Goal: Information Seeking & Learning: Learn about a topic

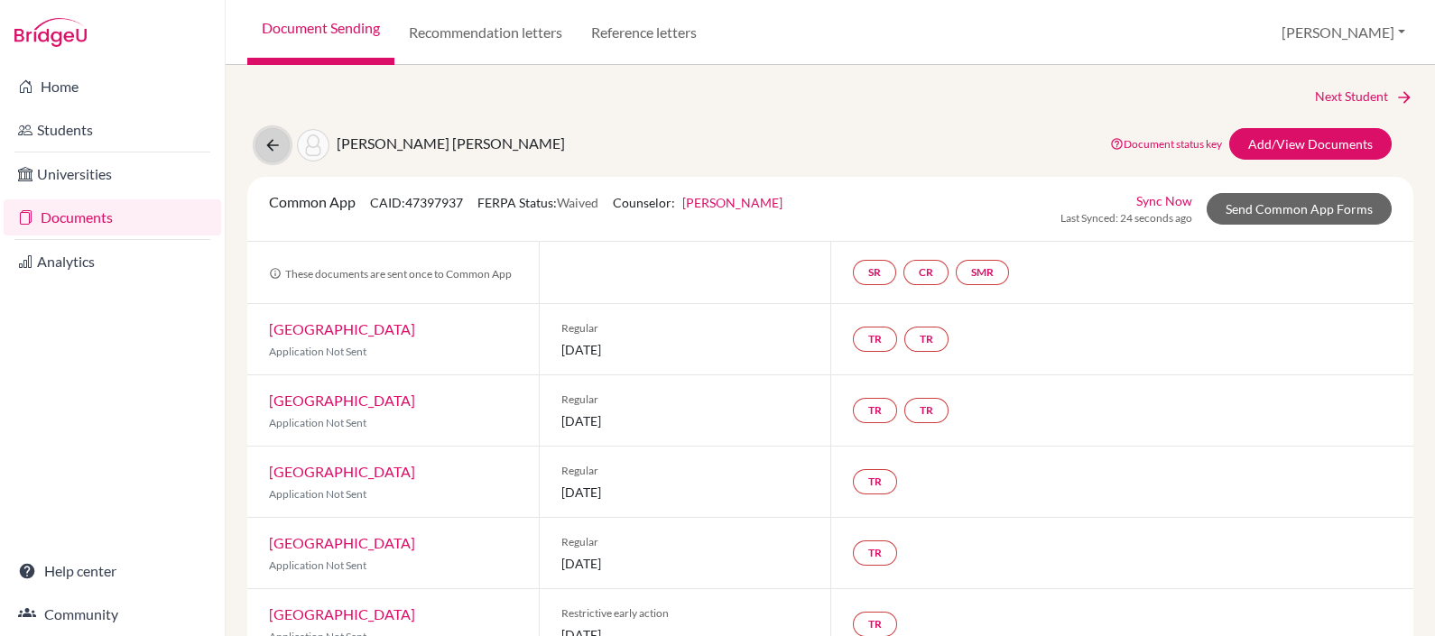
click at [268, 144] on icon at bounding box center [273, 145] width 18 height 18
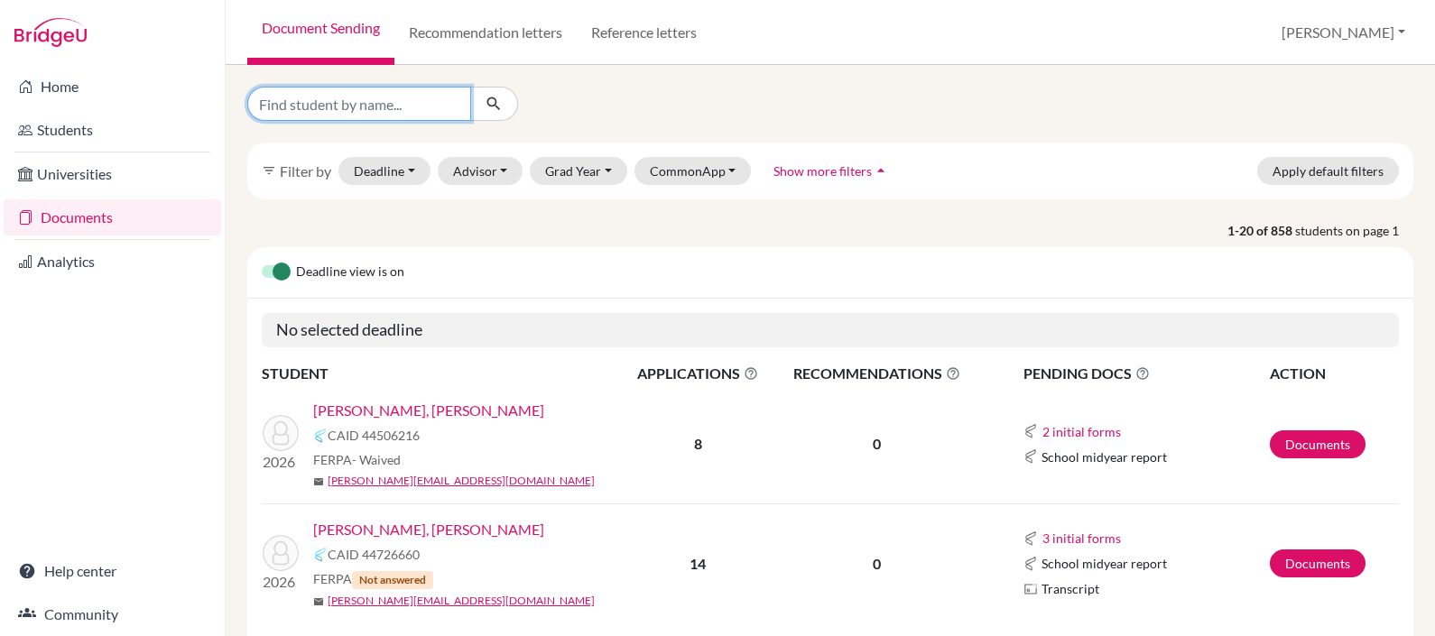
click at [411, 110] on input "Find student by name..." at bounding box center [359, 104] width 224 height 34
type input "merino"
click button "submit" at bounding box center [494, 104] width 48 height 34
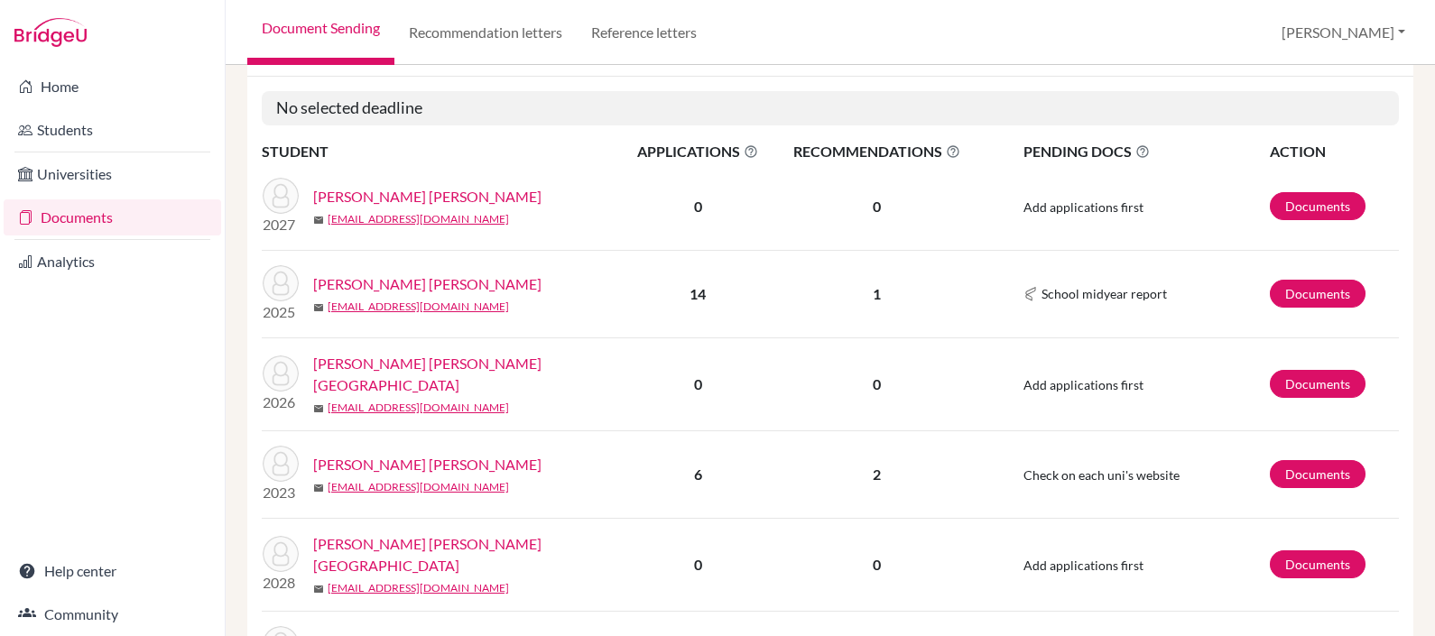
scroll to position [236, 0]
click at [402, 352] on link "Merino Borja, Sofia" at bounding box center [474, 373] width 322 height 43
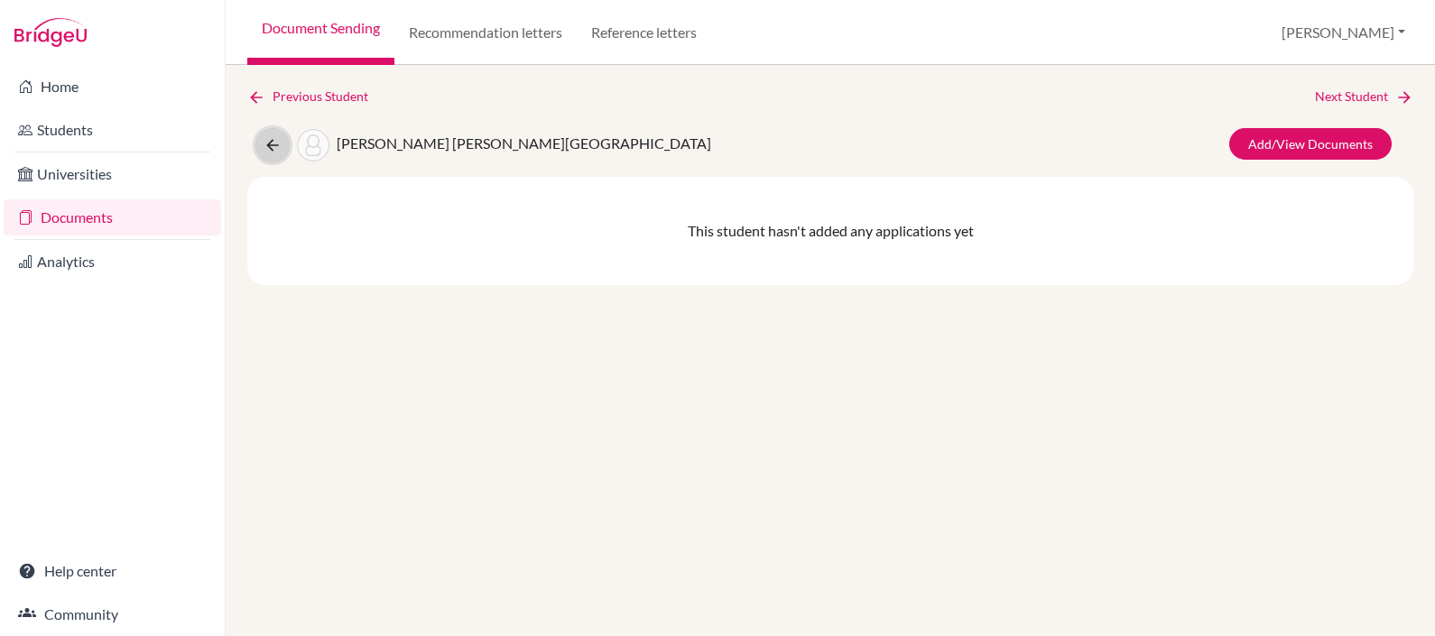
click at [267, 148] on icon at bounding box center [273, 145] width 18 height 18
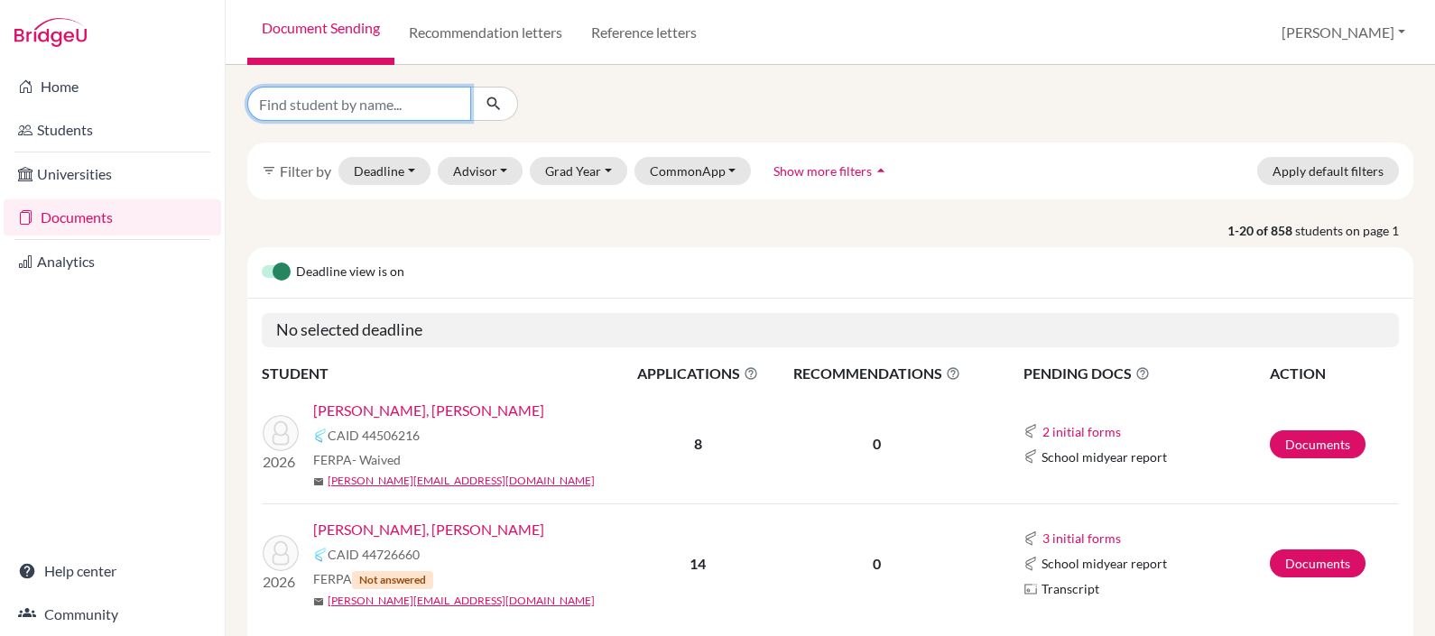
click at [369, 106] on input "Find student by name..." at bounding box center [359, 104] width 224 height 34
type input "merizalde"
click button "submit" at bounding box center [494, 104] width 48 height 34
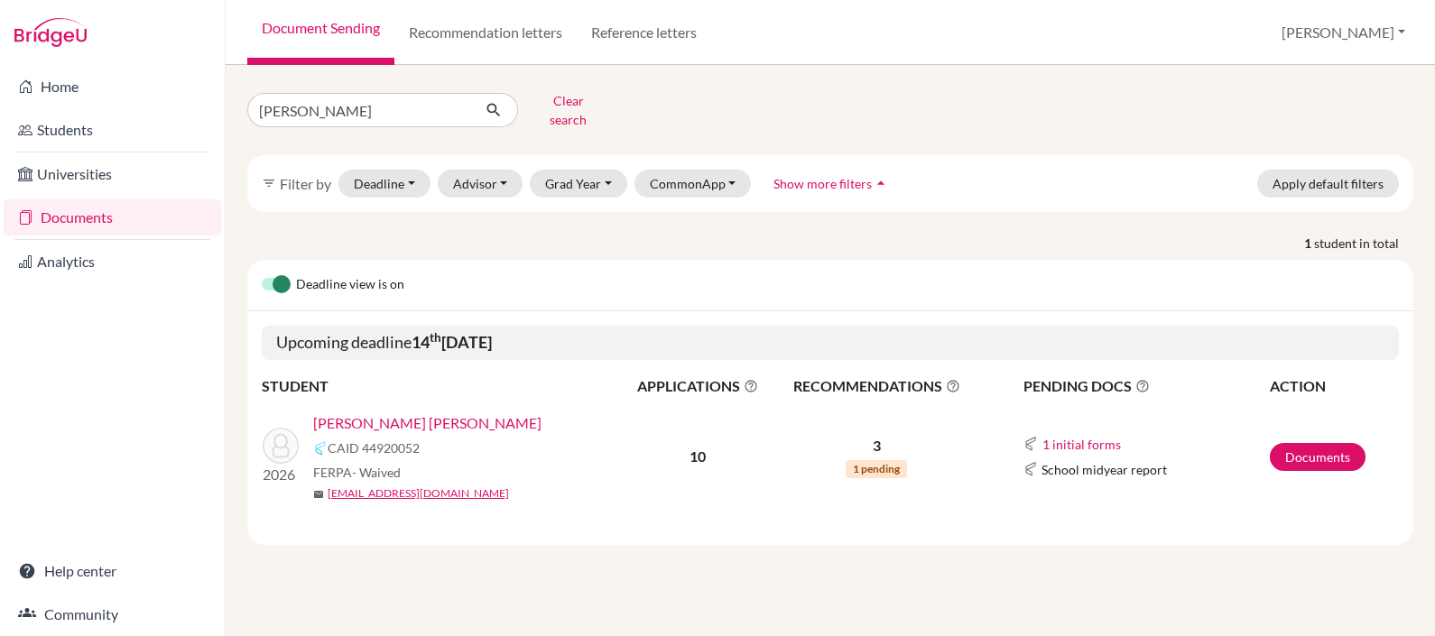
click at [386, 413] on link "Merizalde Lopez, Mia" at bounding box center [427, 424] width 228 height 22
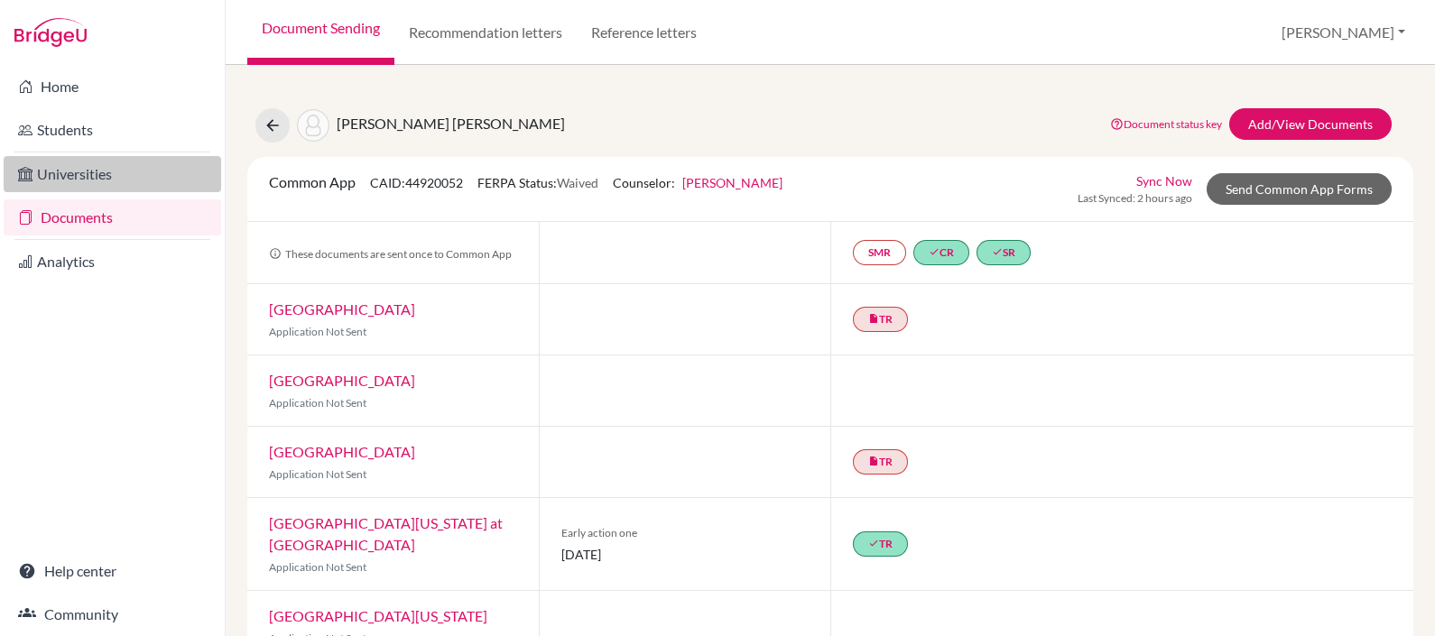
click at [96, 183] on link "Universities" at bounding box center [113, 174] width 218 height 36
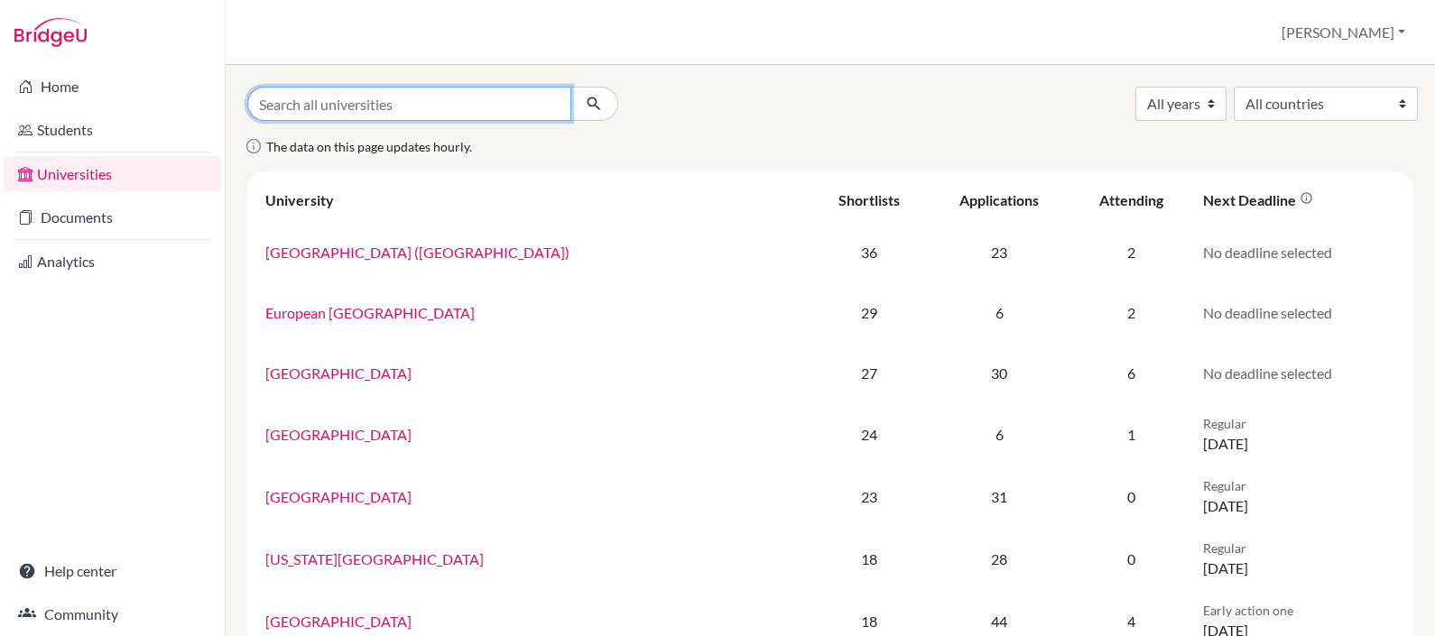
click at [380, 112] on input "Search all universities" at bounding box center [409, 104] width 324 height 34
type input "duke"
click at [570, 87] on button "submit" at bounding box center [594, 104] width 48 height 34
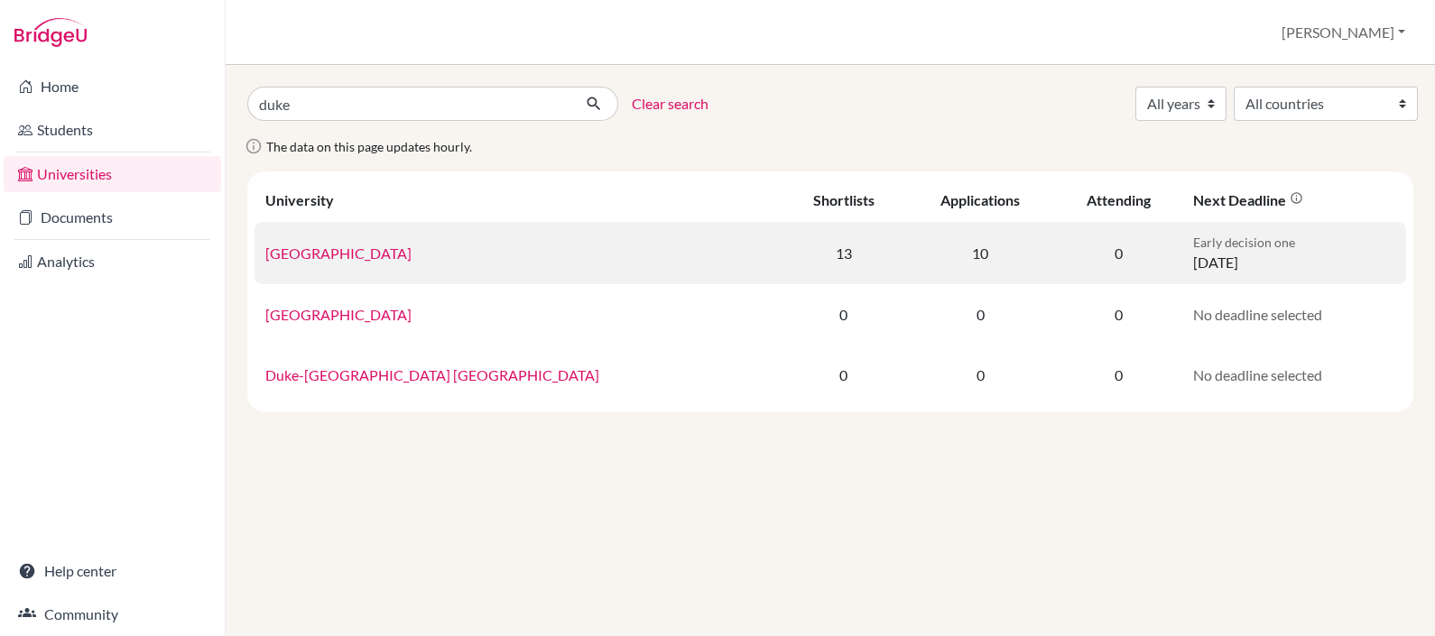
click at [312, 249] on link "[GEOGRAPHIC_DATA]" at bounding box center [338, 253] width 146 height 17
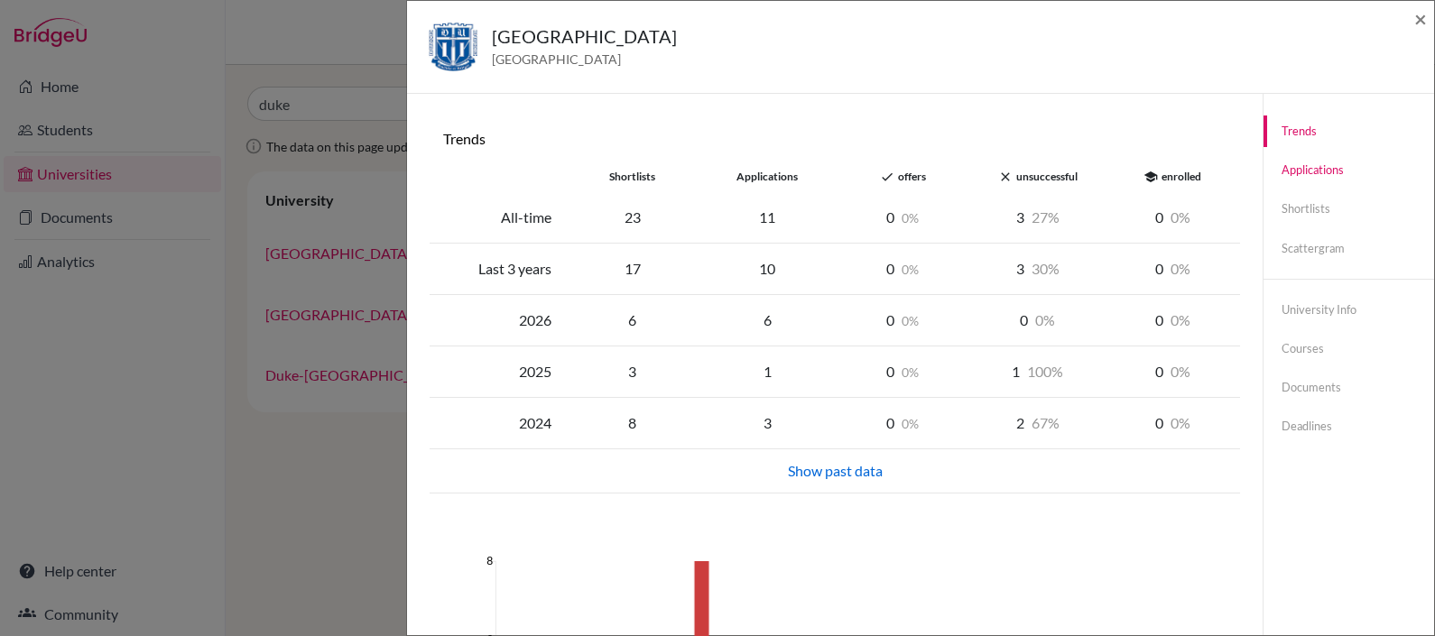
click at [1313, 164] on link "Applications" at bounding box center [1349, 170] width 171 height 32
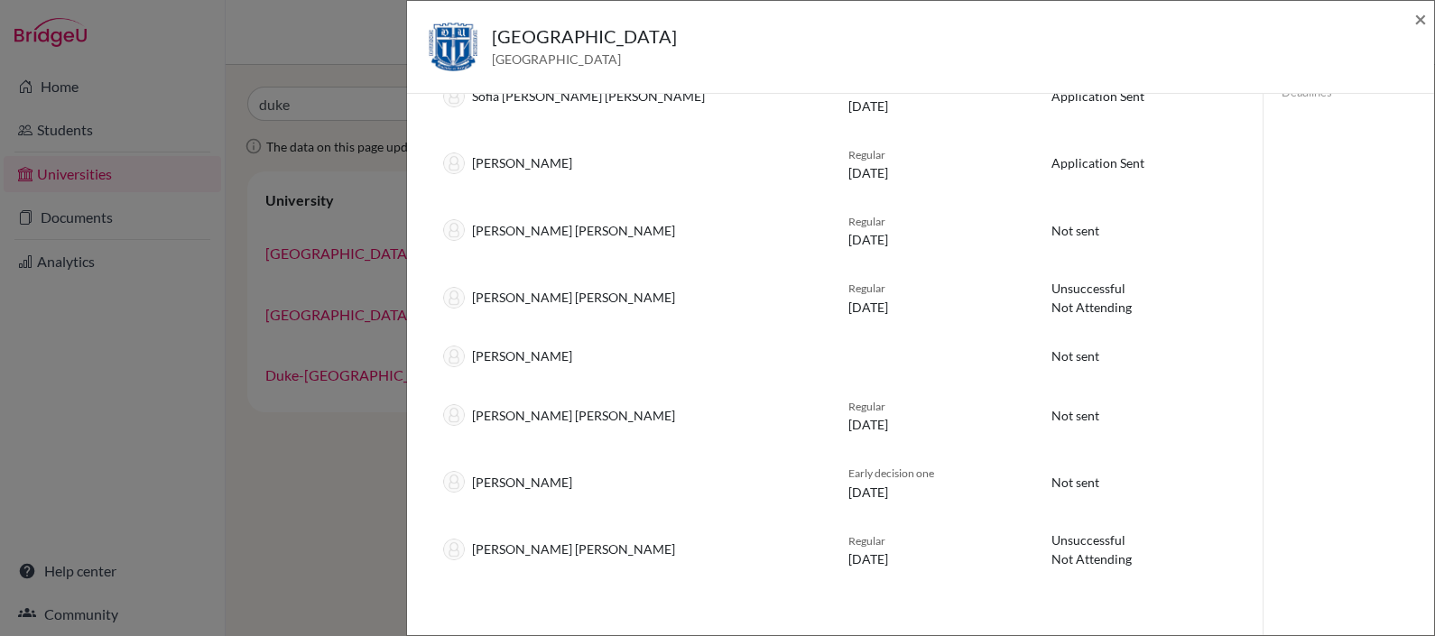
scroll to position [356, 0]
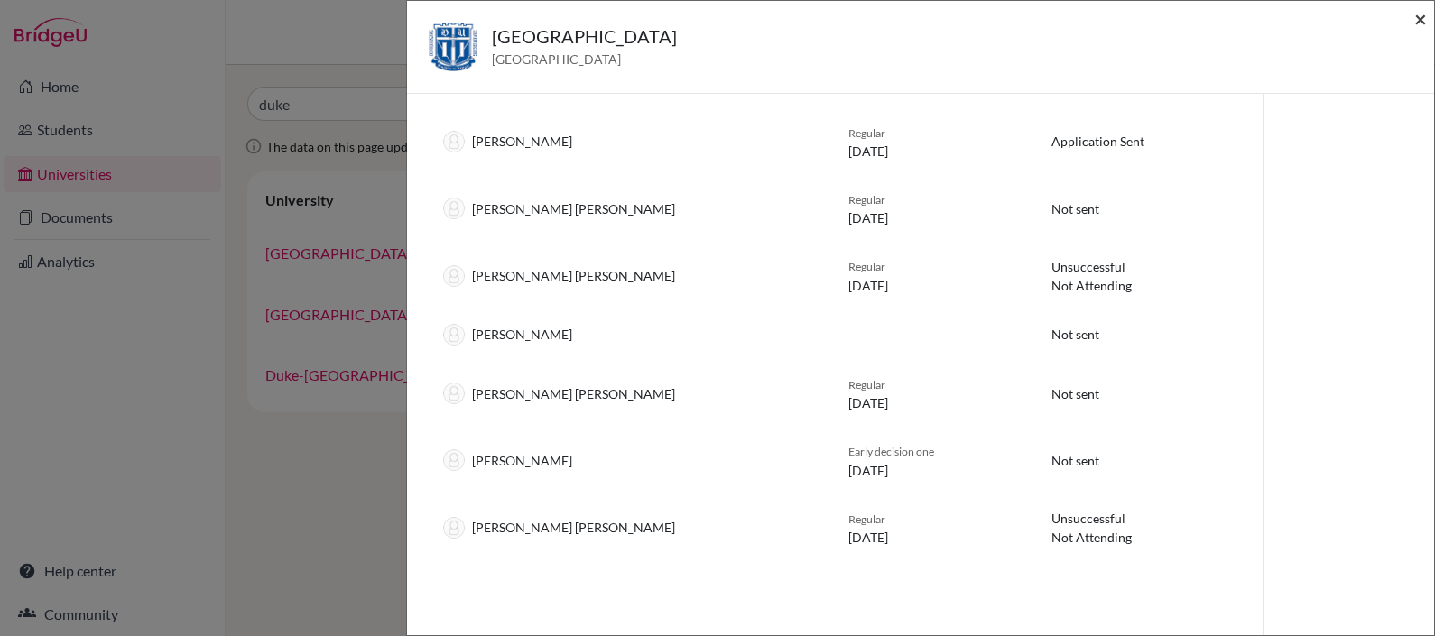
click at [1417, 18] on span "×" at bounding box center [1420, 18] width 13 height 26
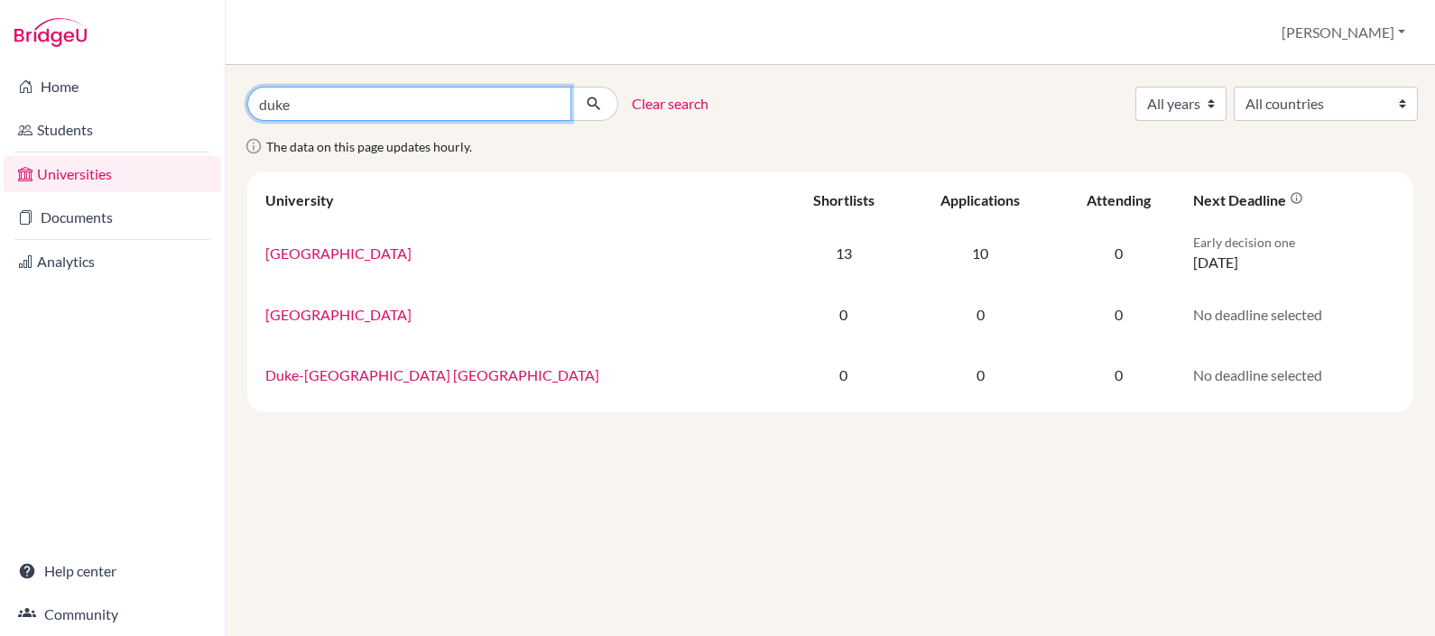
click at [551, 105] on input "duke" at bounding box center [409, 104] width 324 height 34
type input "texas a&m"
click at [570, 87] on button "submit" at bounding box center [594, 104] width 48 height 34
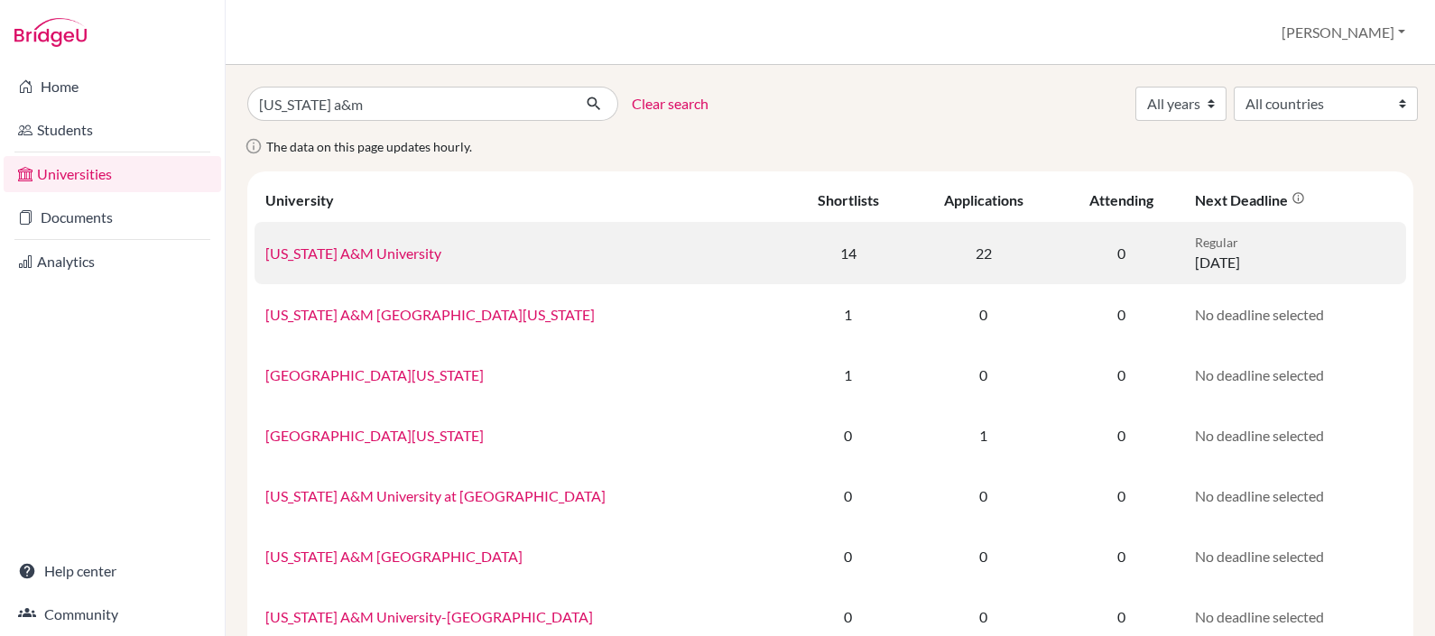
click at [330, 248] on link "[US_STATE] A&M University" at bounding box center [353, 253] width 176 height 17
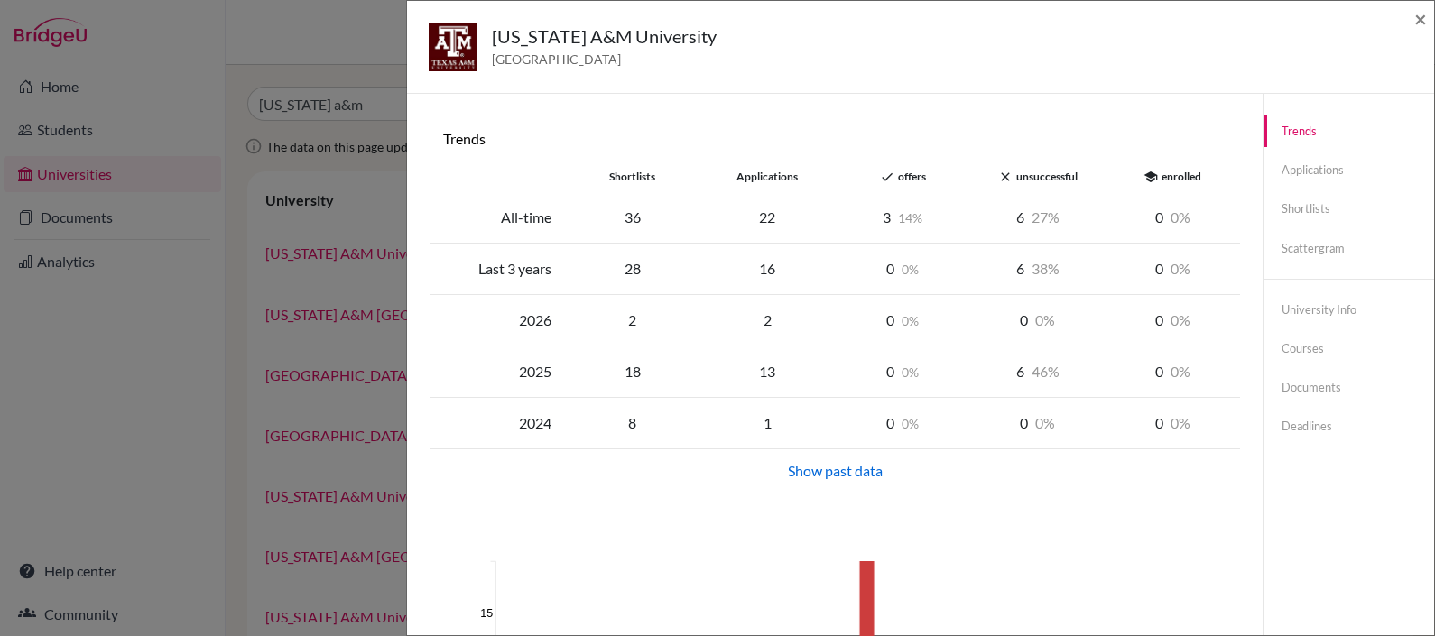
click at [528, 314] on div "2026" at bounding box center [497, 321] width 135 height 22
click at [1301, 179] on link "Applications" at bounding box center [1349, 170] width 171 height 32
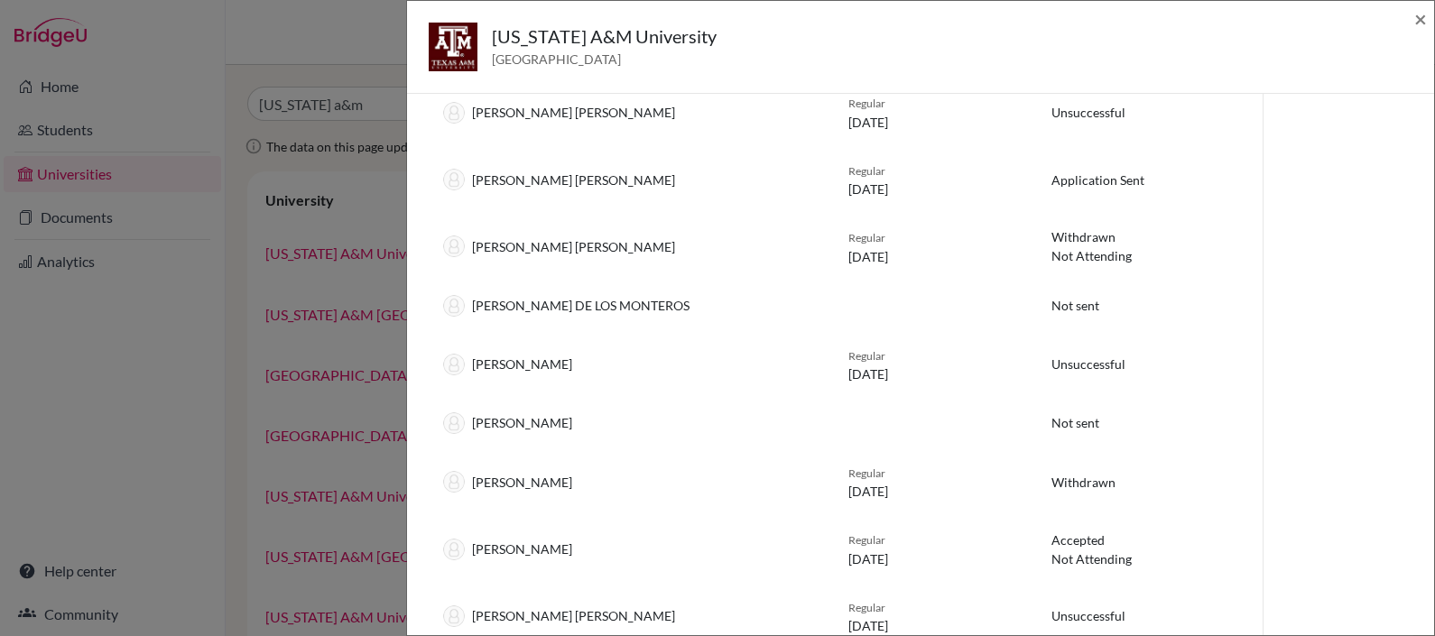
scroll to position [510, 0]
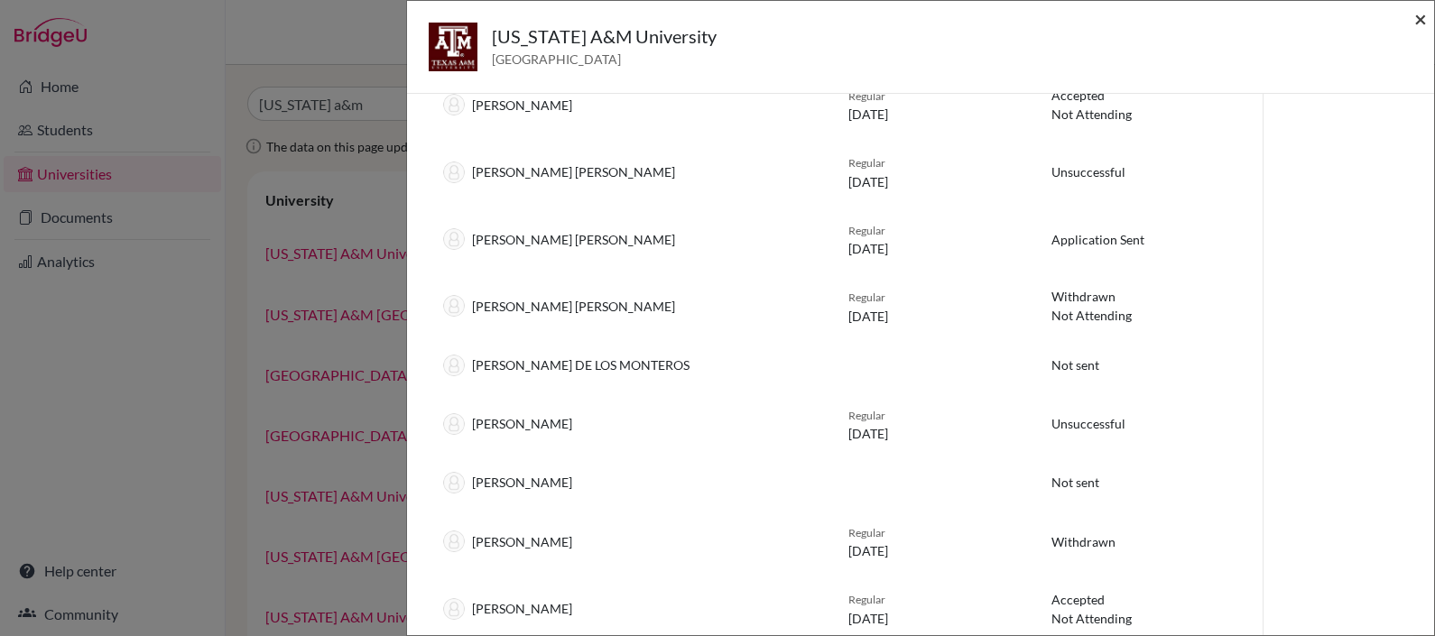
click at [1422, 19] on span "×" at bounding box center [1420, 18] width 13 height 26
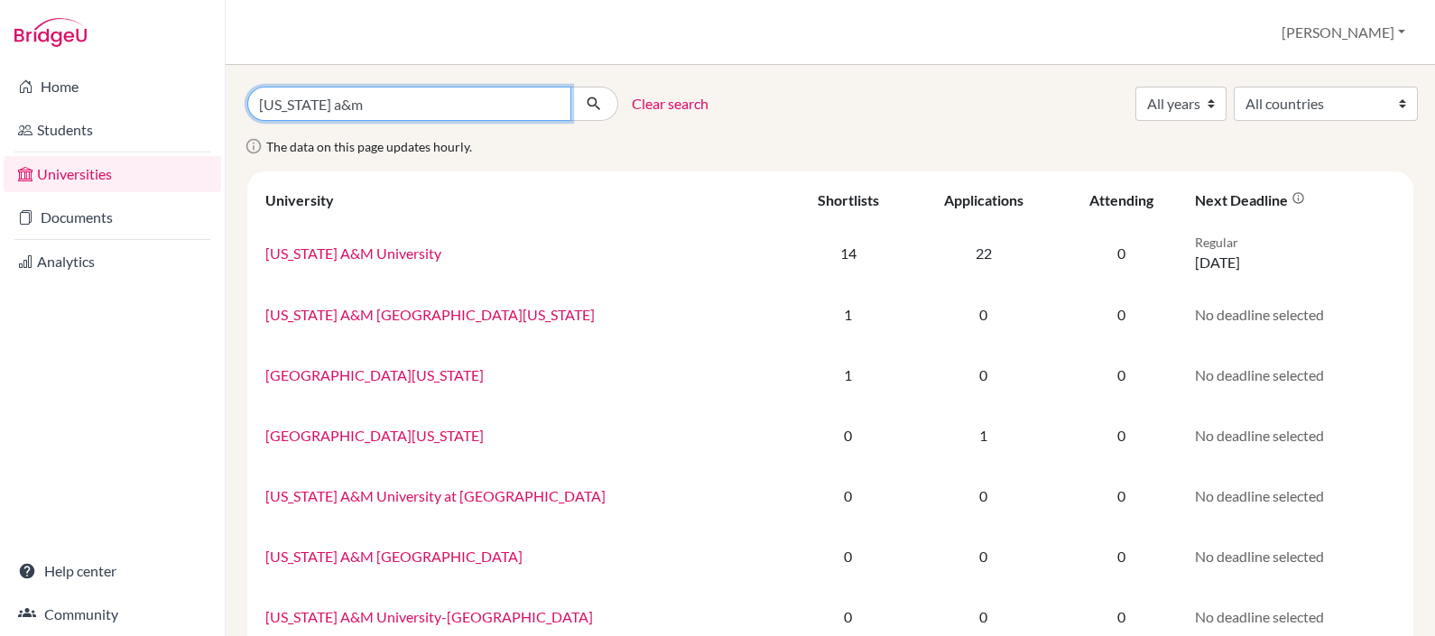
drag, startPoint x: 354, startPoint y: 112, endPoint x: 239, endPoint y: 85, distance: 117.8
click at [239, 85] on div "texas a&m Clear search All years 2028 2027 2026 2025 2024 2023 2022 All countri…" at bounding box center [831, 350] width 1210 height 571
type input "austin"
click at [570, 87] on button "submit" at bounding box center [594, 104] width 48 height 34
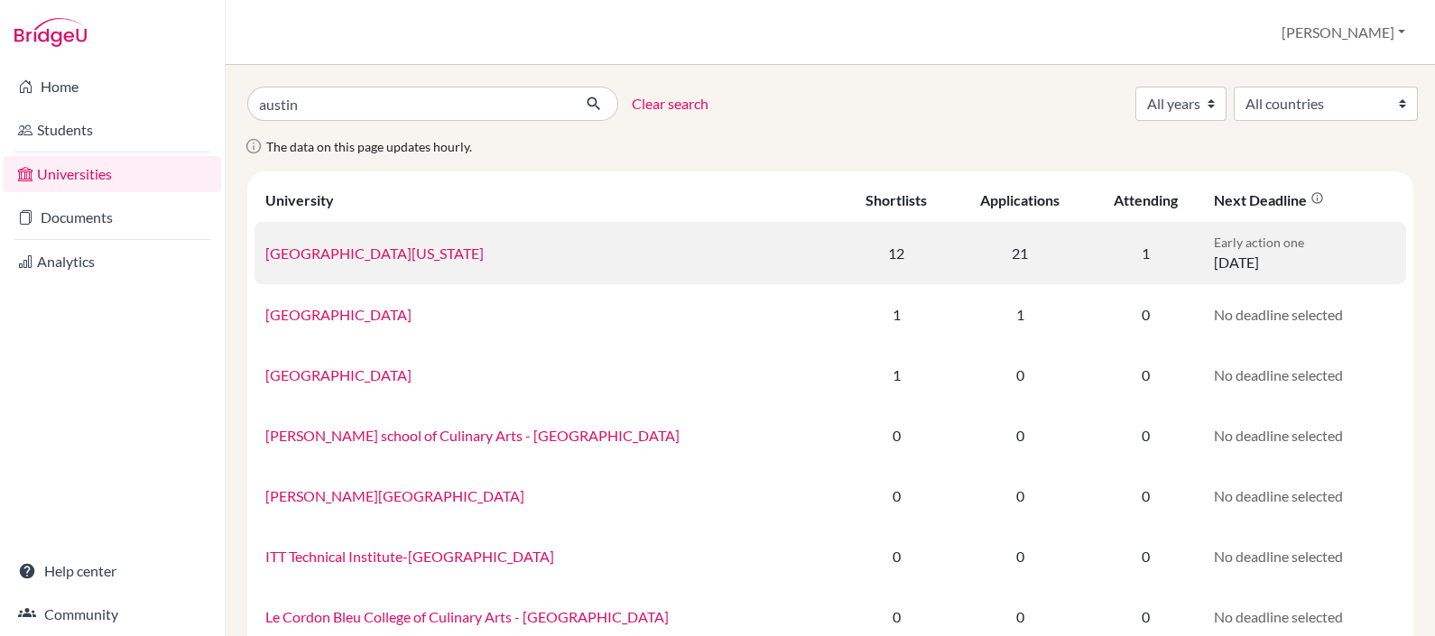
click at [390, 245] on link "[GEOGRAPHIC_DATA][US_STATE]" at bounding box center [374, 253] width 218 height 17
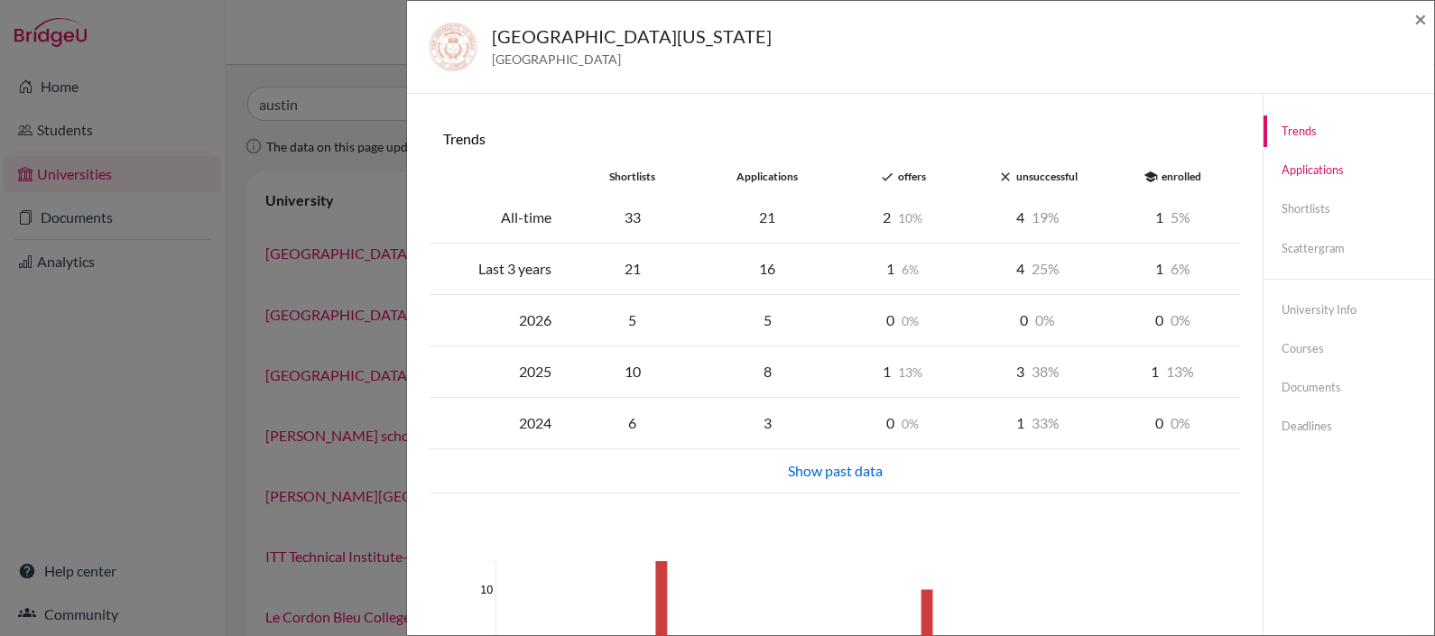
click at [1293, 179] on link "Applications" at bounding box center [1349, 170] width 171 height 32
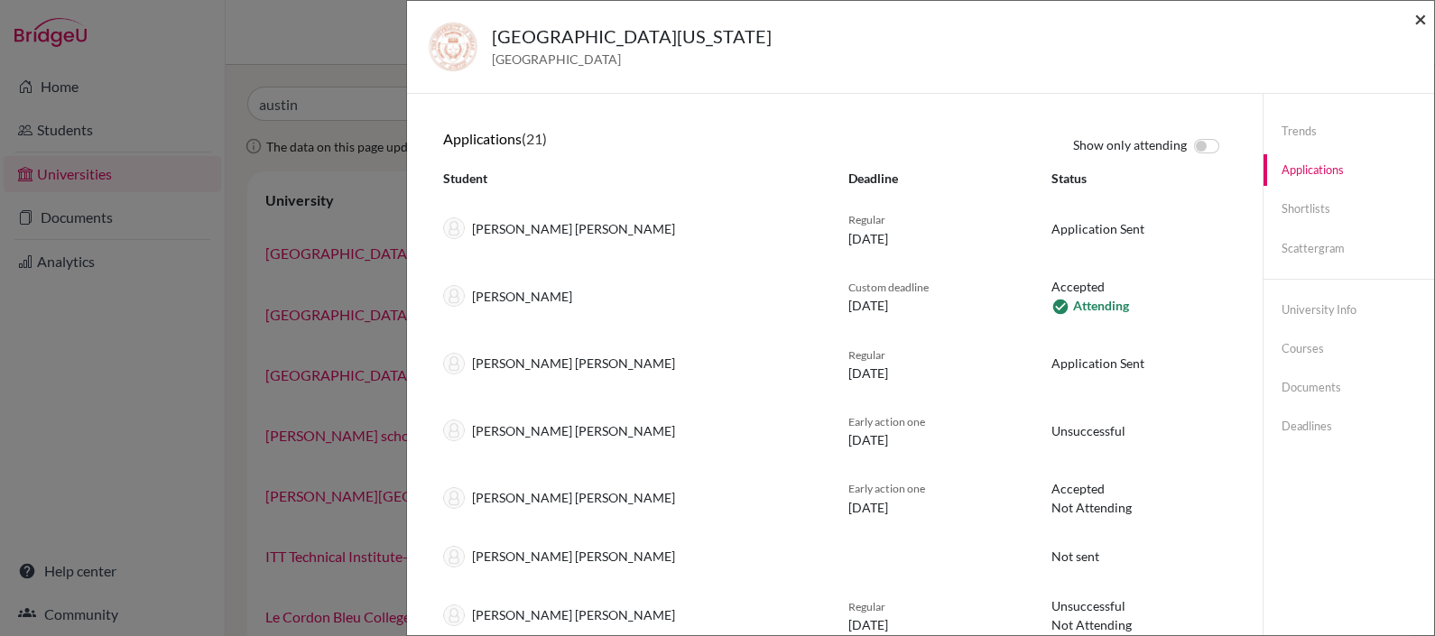
click at [1423, 19] on span "×" at bounding box center [1420, 18] width 13 height 26
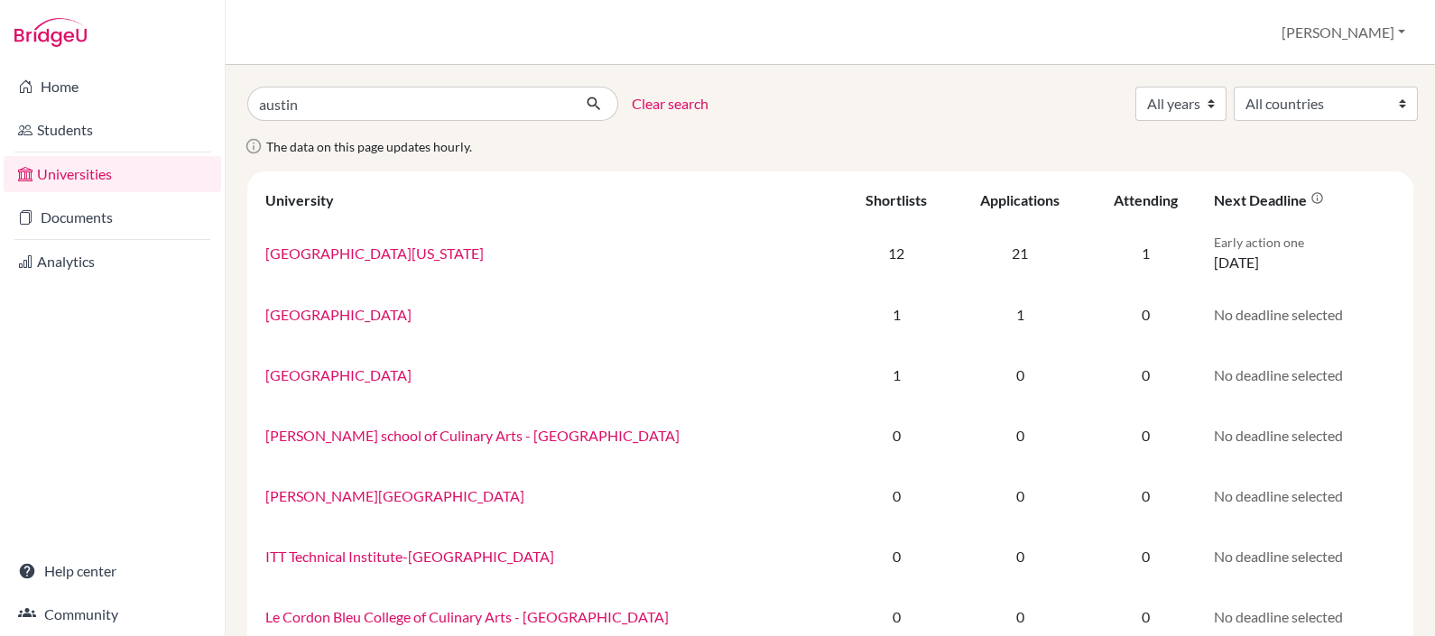
click at [671, 95] on link "Clear search" at bounding box center [670, 104] width 77 height 22
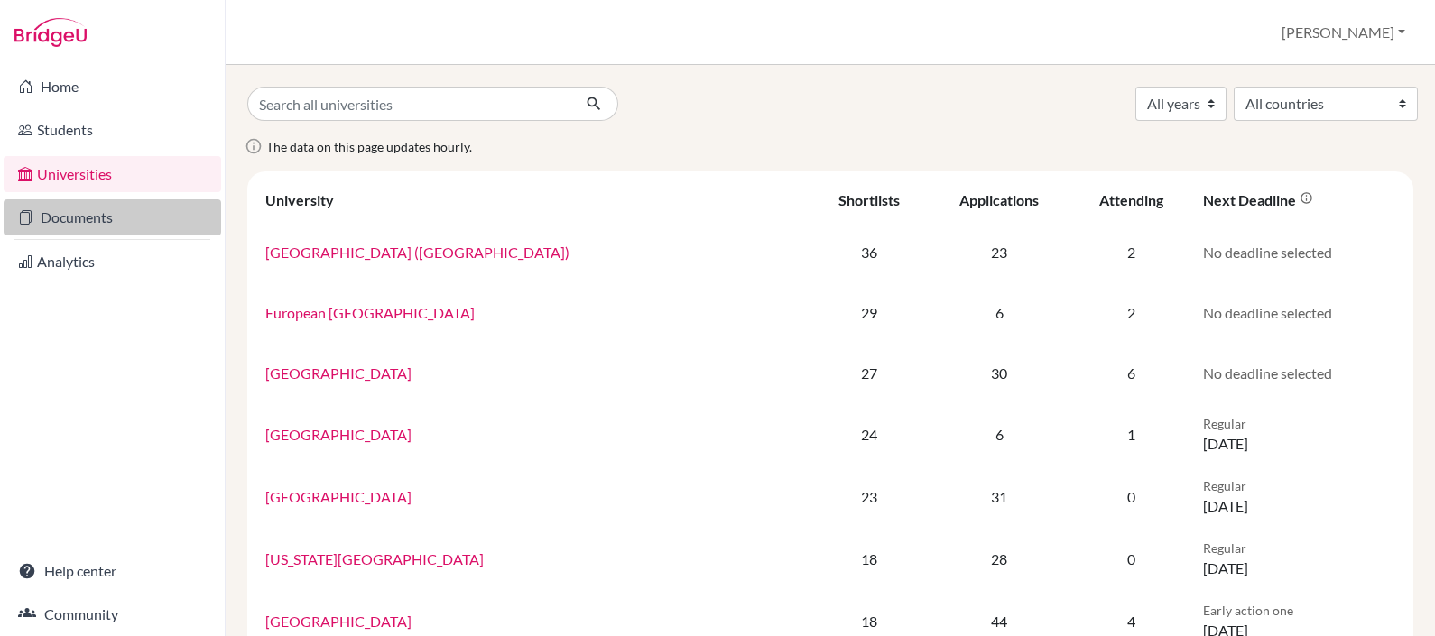
click at [122, 221] on link "Documents" at bounding box center [113, 217] width 218 height 36
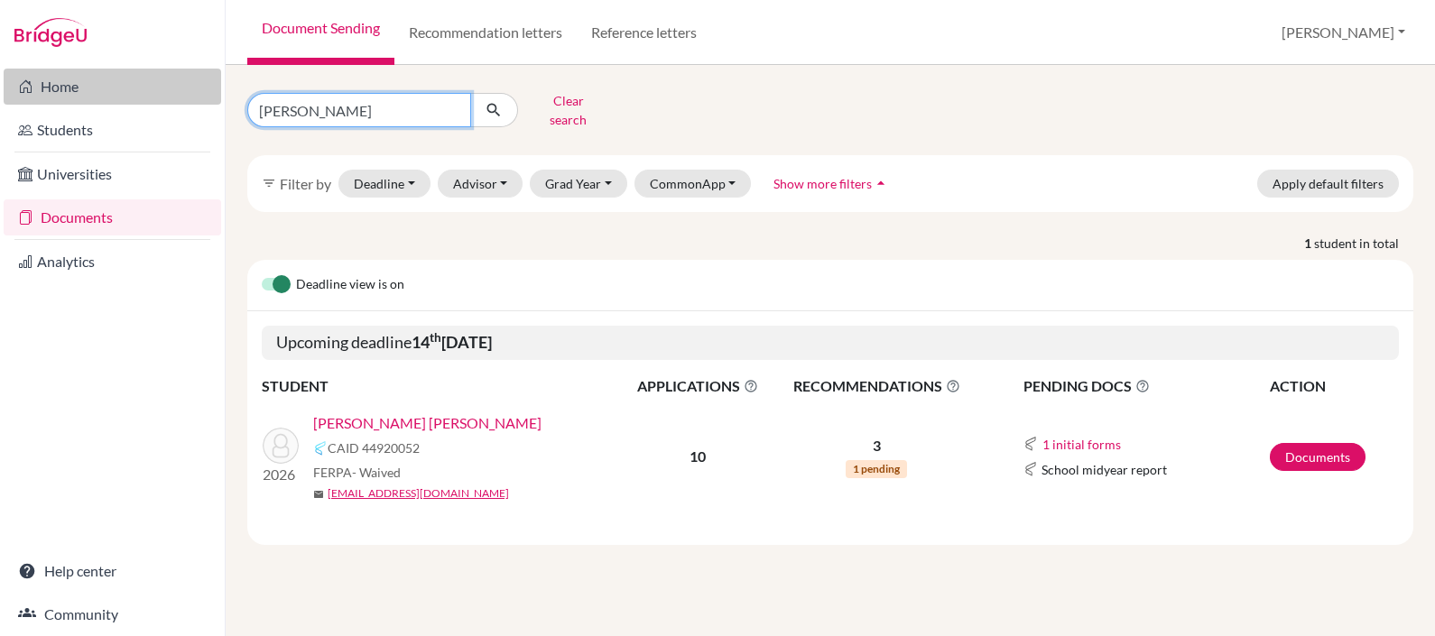
drag, startPoint x: 384, startPoint y: 106, endPoint x: 202, endPoint y: 75, distance: 184.0
click at [202, 75] on div "Home Students Universities Documents Analytics Help center Community Document S…" at bounding box center [717, 318] width 1435 height 636
type input "robalino"
click button "submit" at bounding box center [494, 110] width 48 height 34
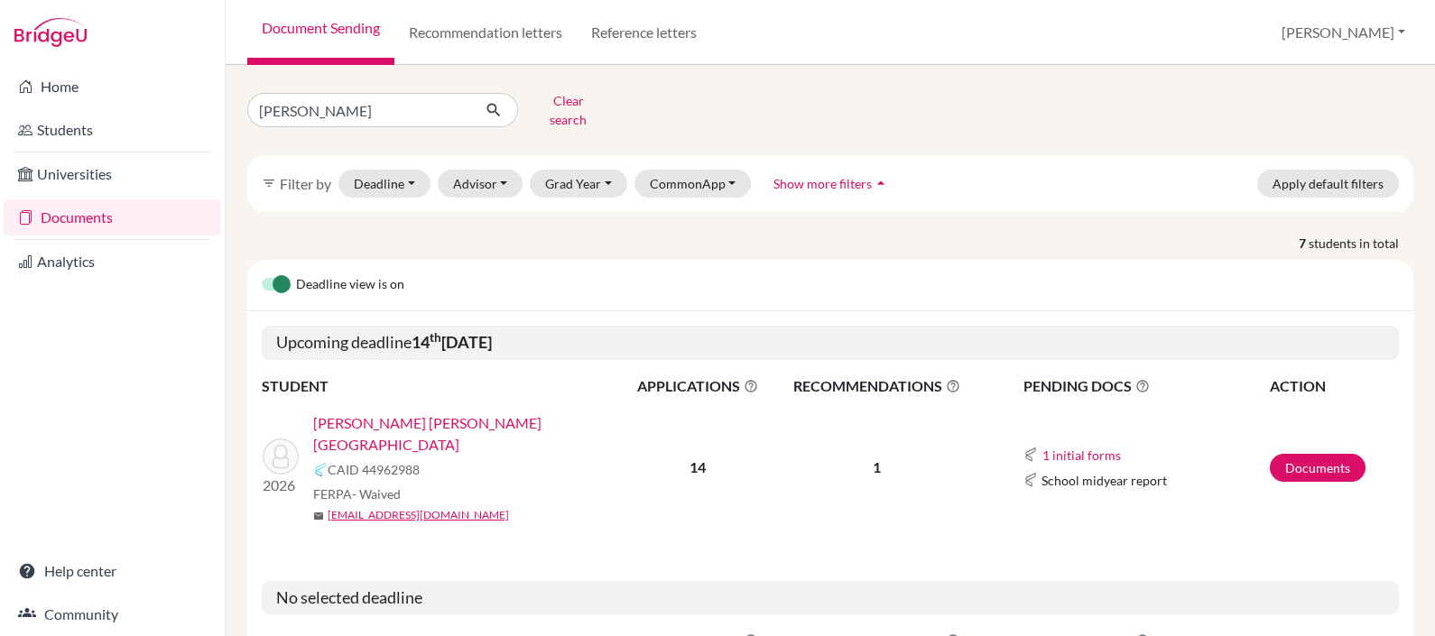
click at [408, 413] on link "[PERSON_NAME] [PERSON_NAME][GEOGRAPHIC_DATA]" at bounding box center [474, 434] width 322 height 43
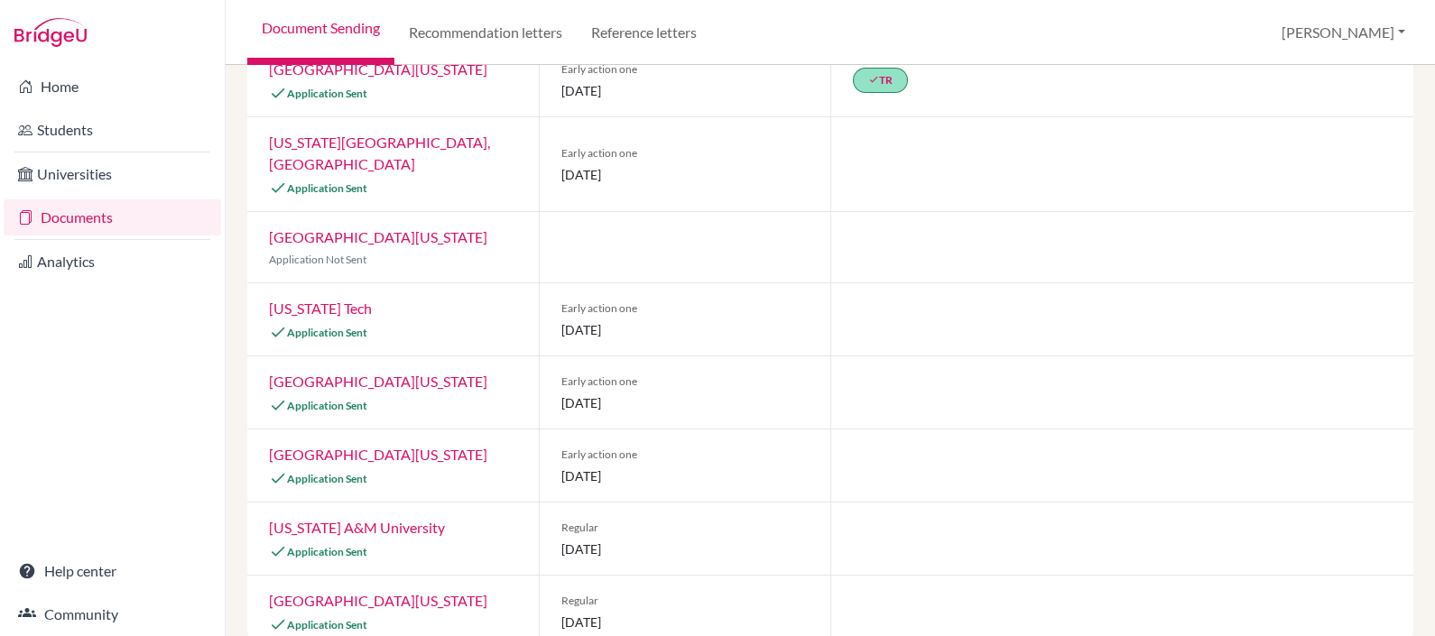
scroll to position [744, 0]
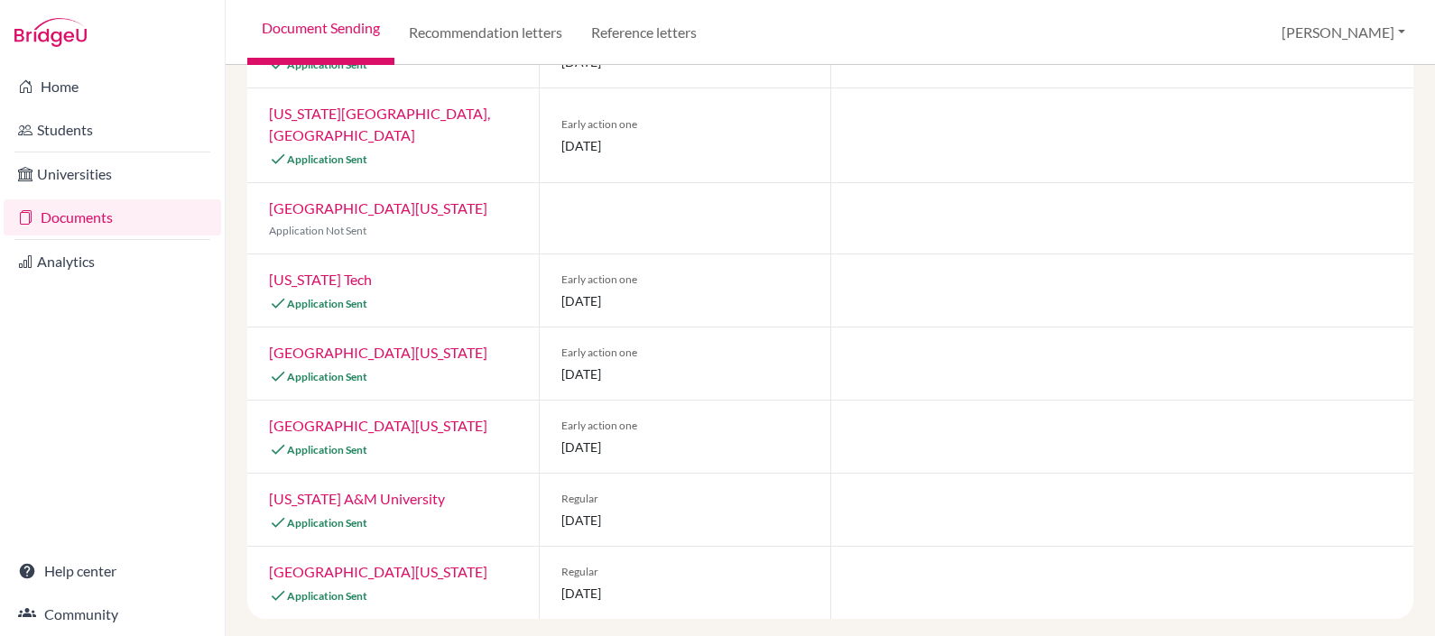
click at [351, 422] on link "[GEOGRAPHIC_DATA][US_STATE]" at bounding box center [378, 425] width 218 height 17
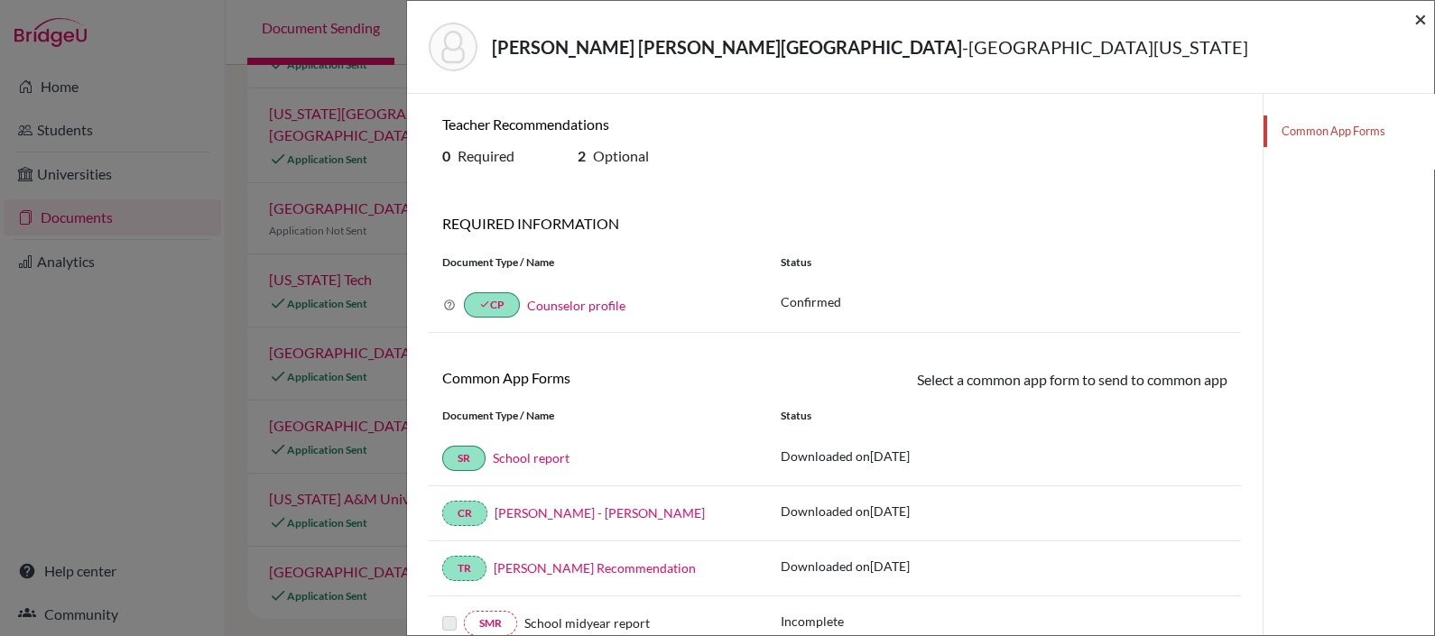
click at [1422, 18] on span "×" at bounding box center [1420, 18] width 13 height 26
